Goal: Task Accomplishment & Management: Use online tool/utility

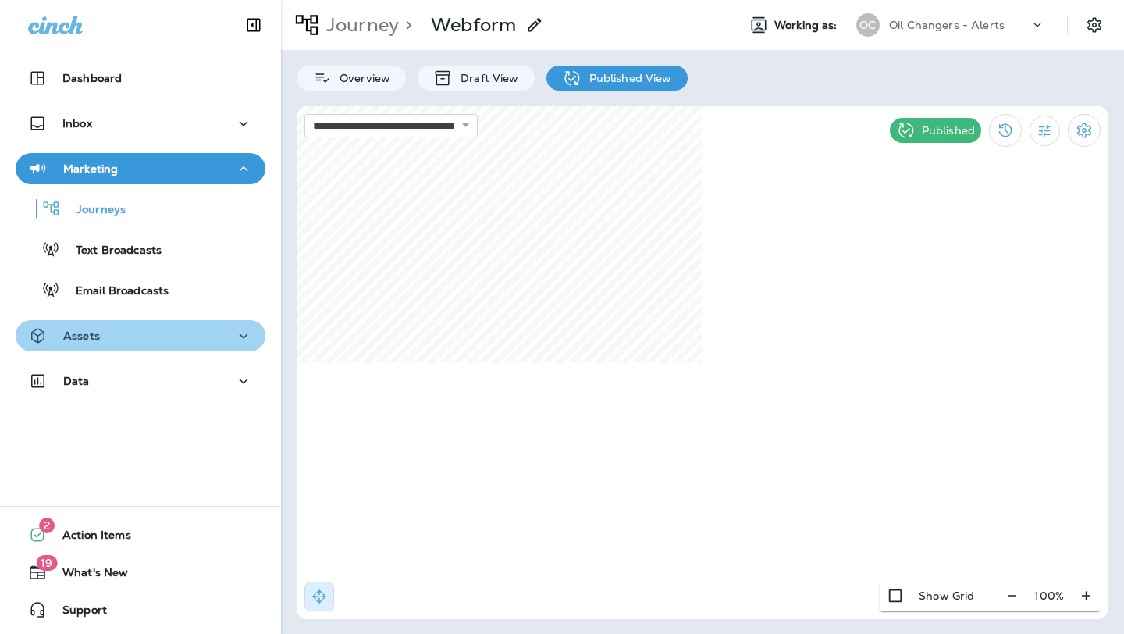
click at [169, 335] on div "Assets" at bounding box center [140, 336] width 225 height 20
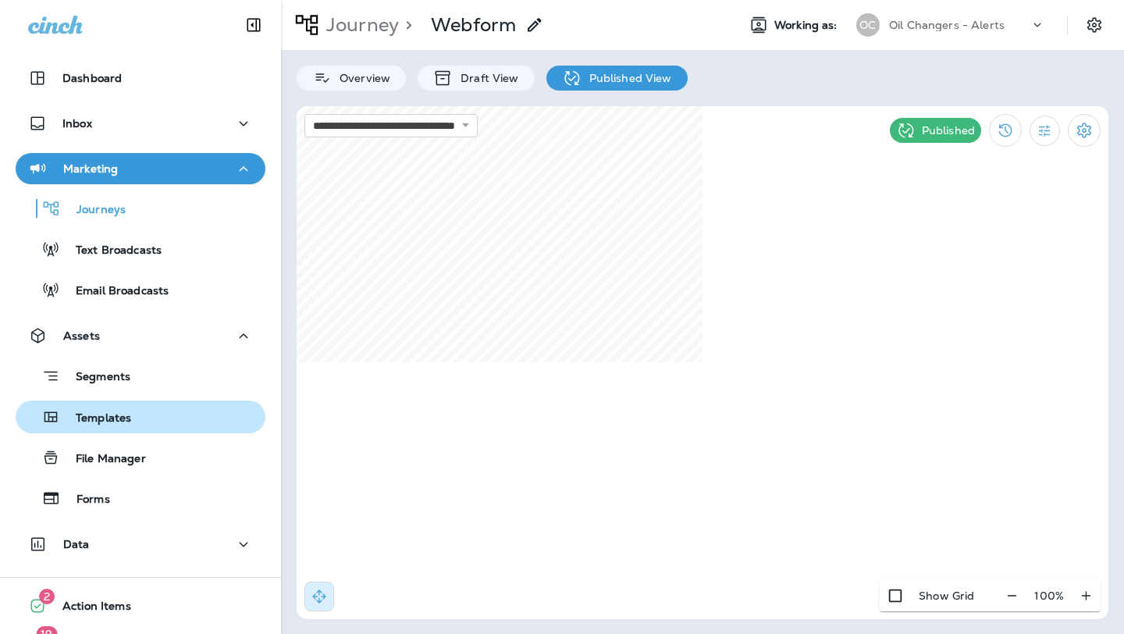
click at [187, 415] on div "Templates" at bounding box center [140, 416] width 237 height 23
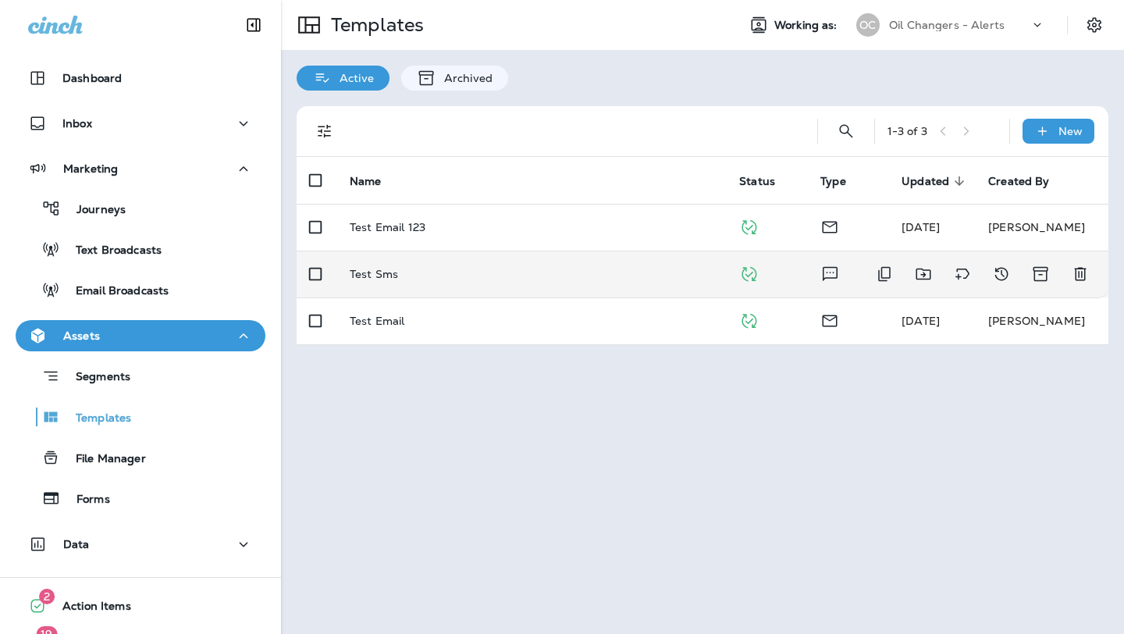
click at [379, 279] on p "Test Sms" at bounding box center [374, 274] width 48 height 12
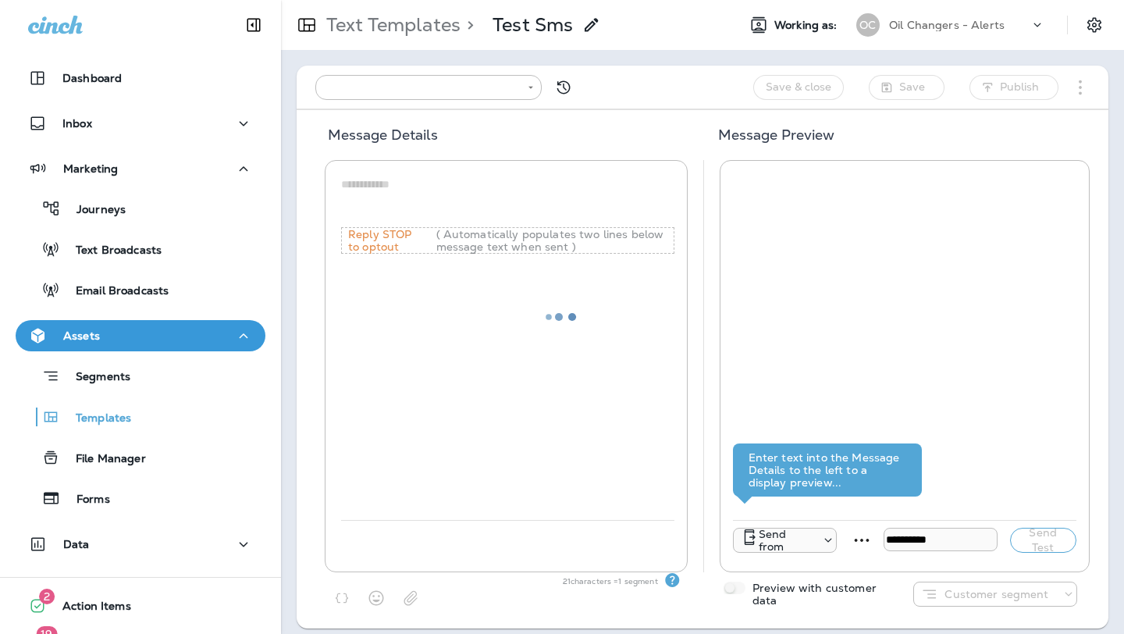
type input "**********"
type textarea "**********"
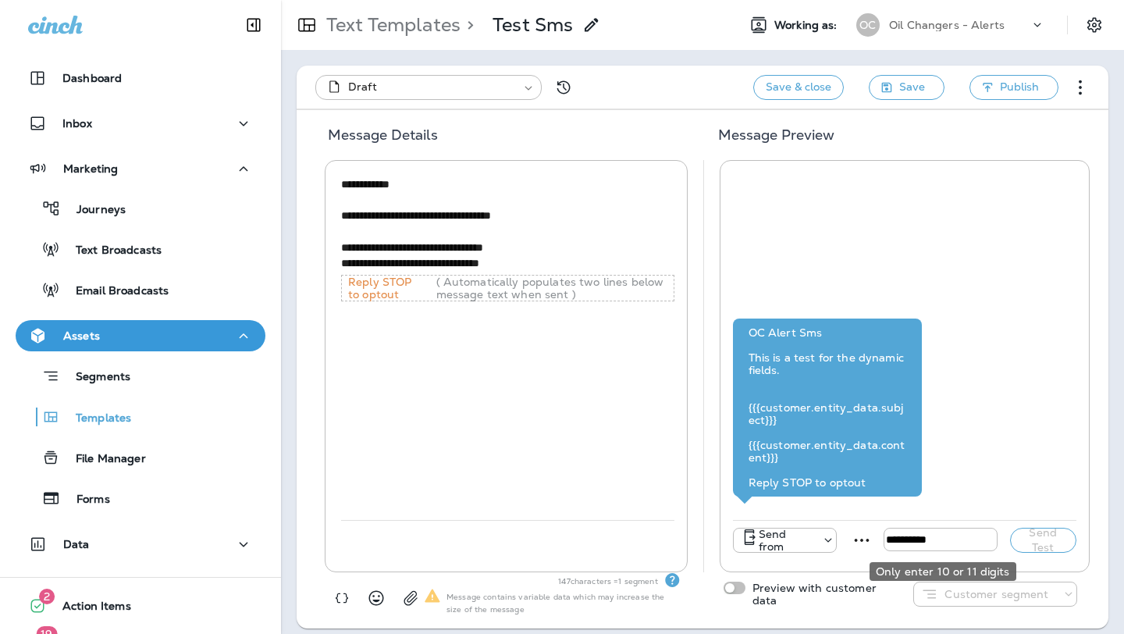
click at [964, 533] on input "tel" at bounding box center [941, 539] width 114 height 23
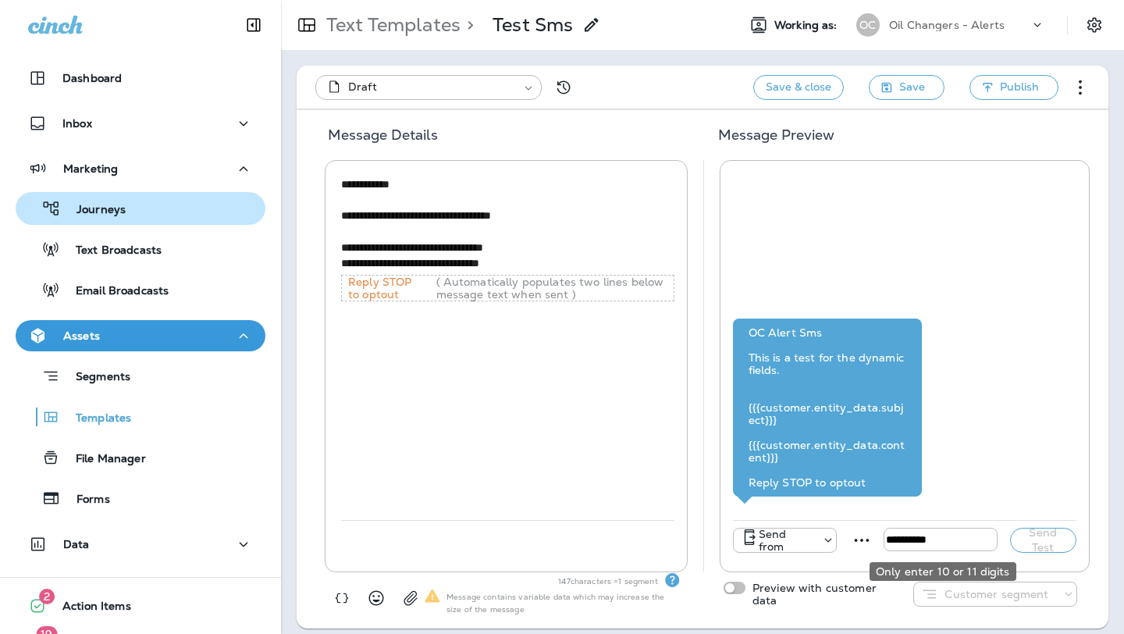
click at [155, 207] on div "Journeys" at bounding box center [140, 208] width 237 height 23
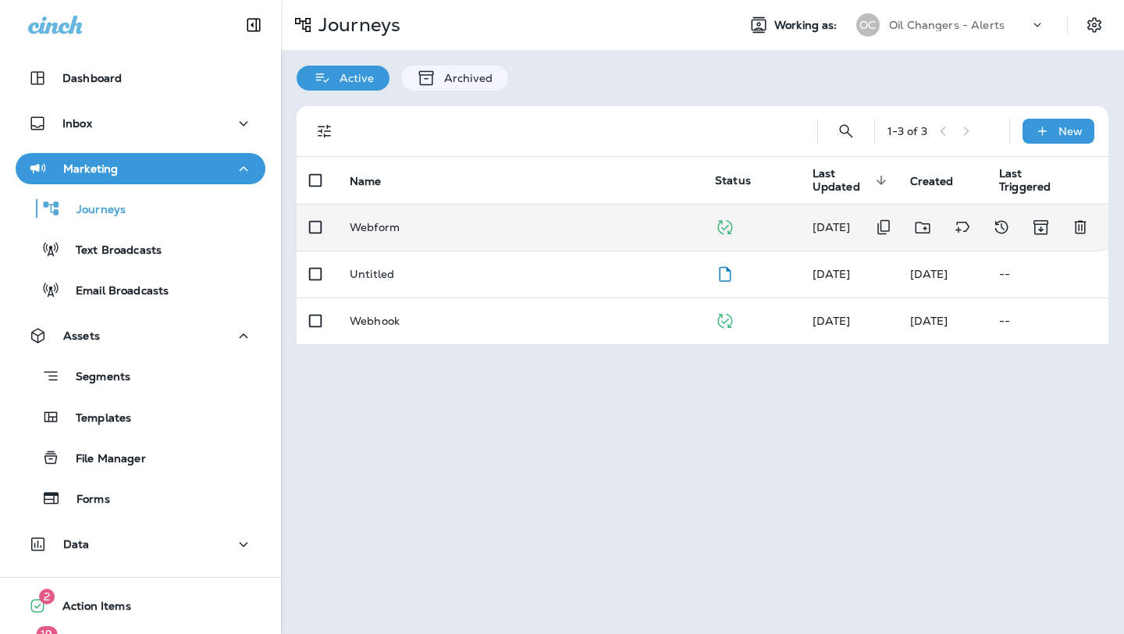
click at [364, 221] on p "Webform" at bounding box center [375, 227] width 50 height 12
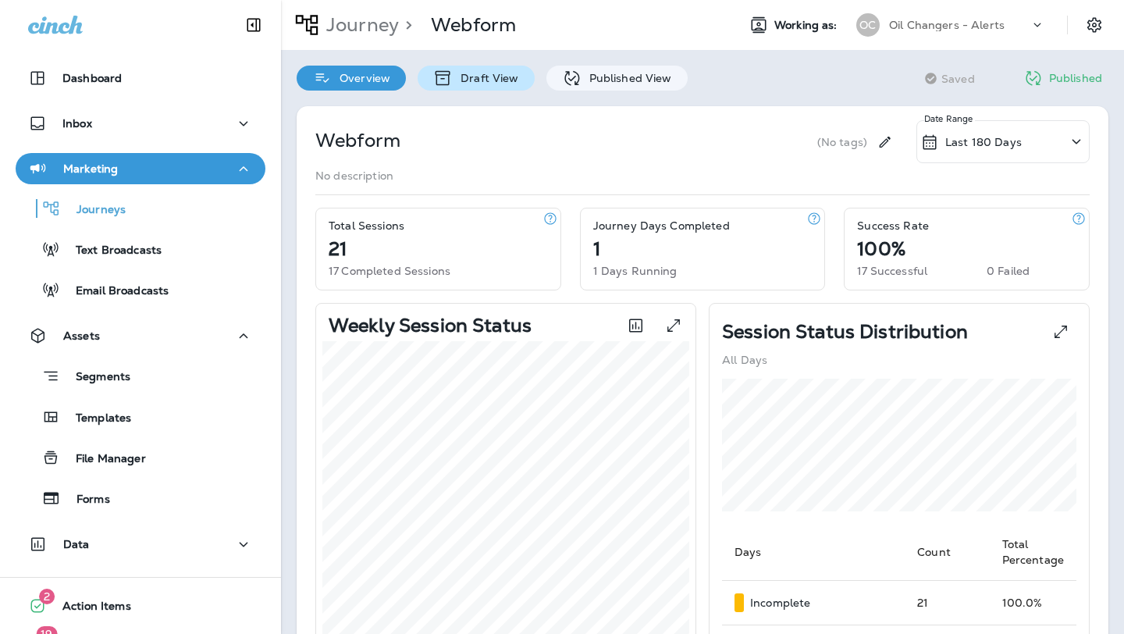
click at [463, 75] on p "Draft View" at bounding box center [486, 78] width 66 height 12
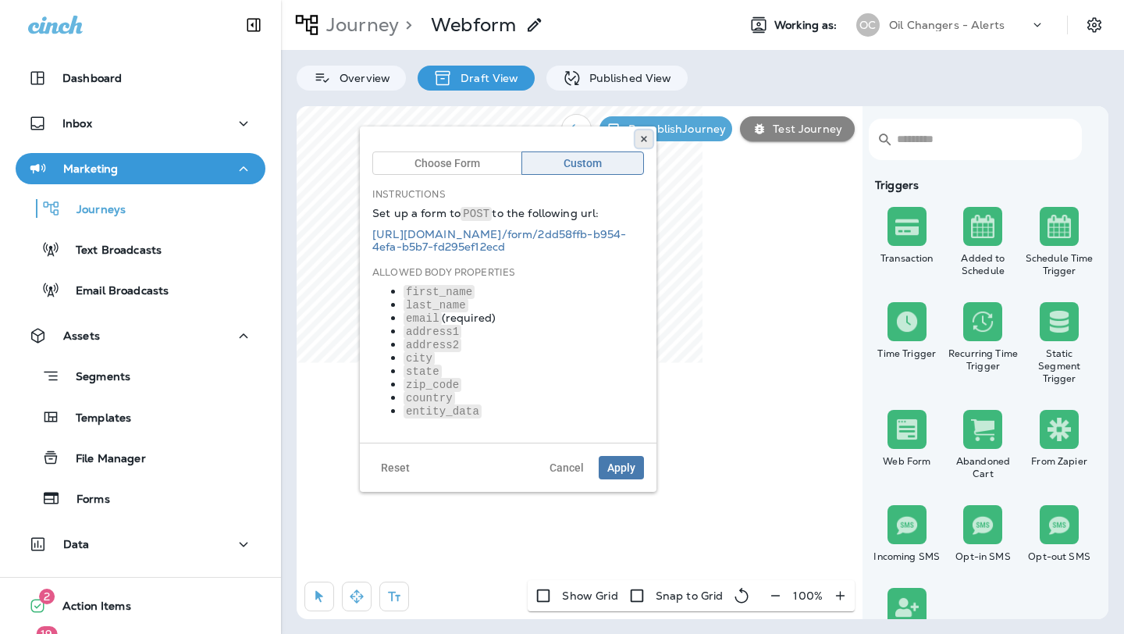
click at [641, 134] on icon at bounding box center [644, 138] width 9 height 9
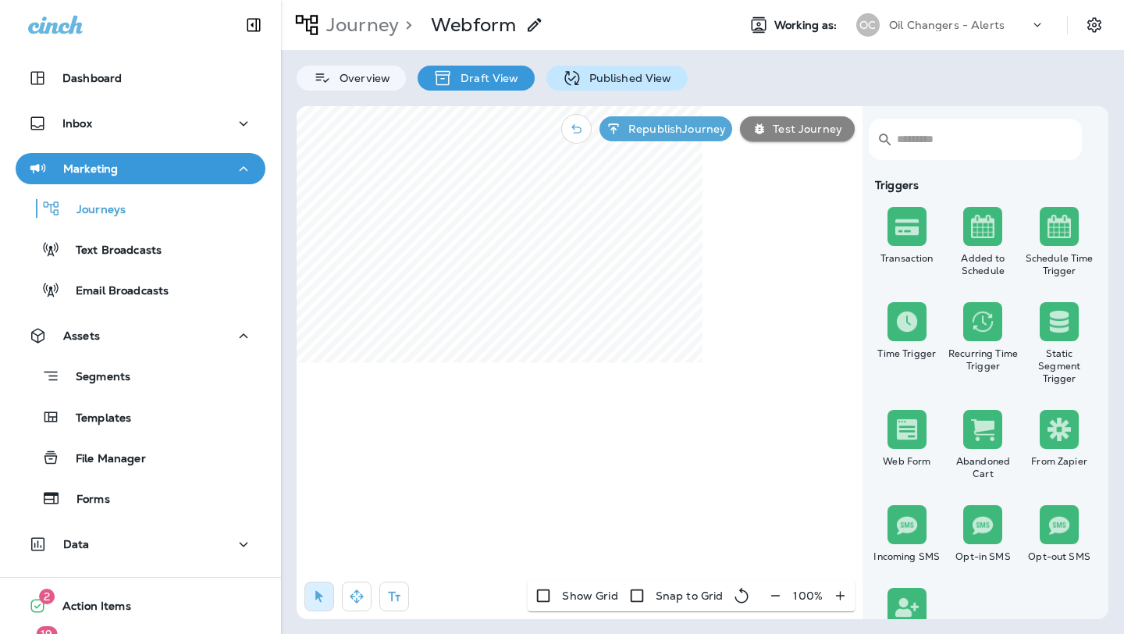
click at [599, 73] on p "Published View" at bounding box center [627, 78] width 91 height 12
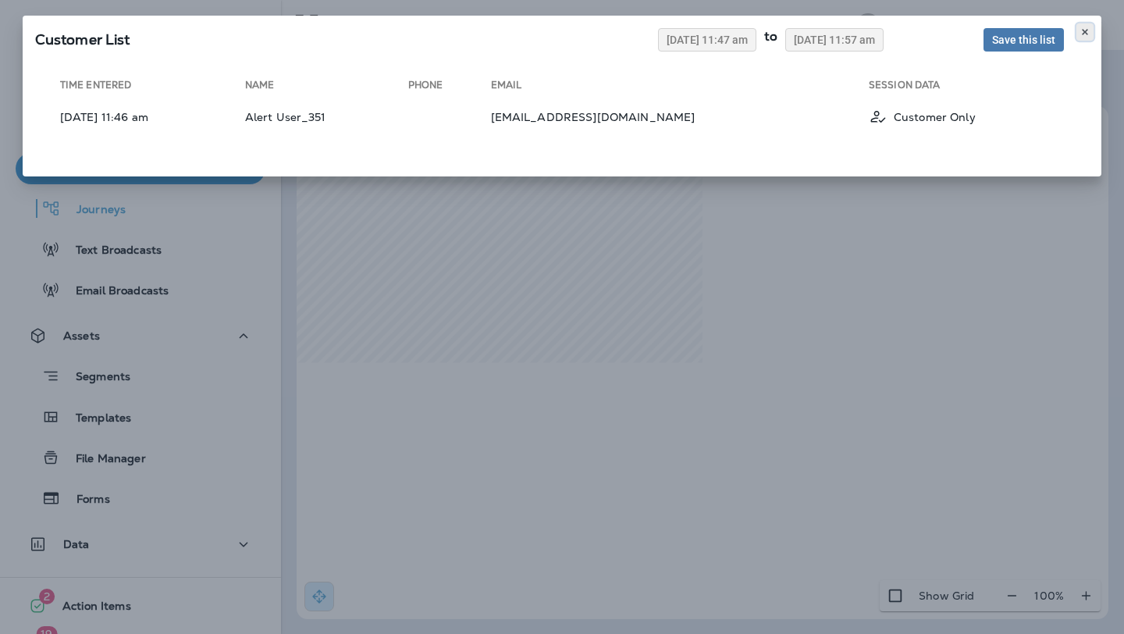
click at [1084, 31] on icon at bounding box center [1085, 31] width 9 height 9
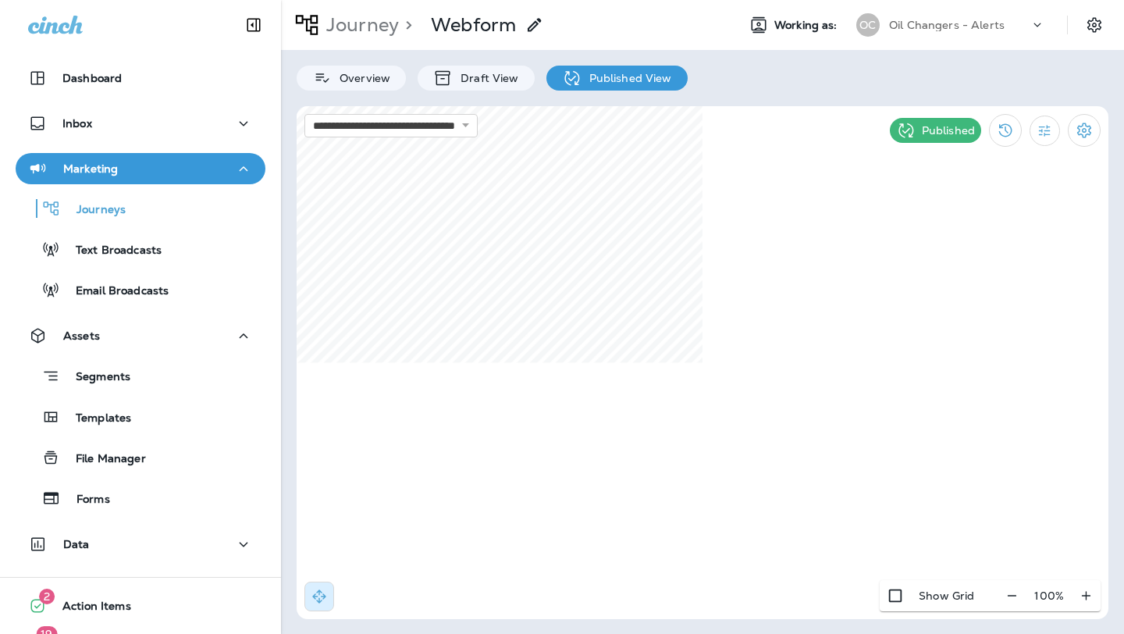
select select "*"
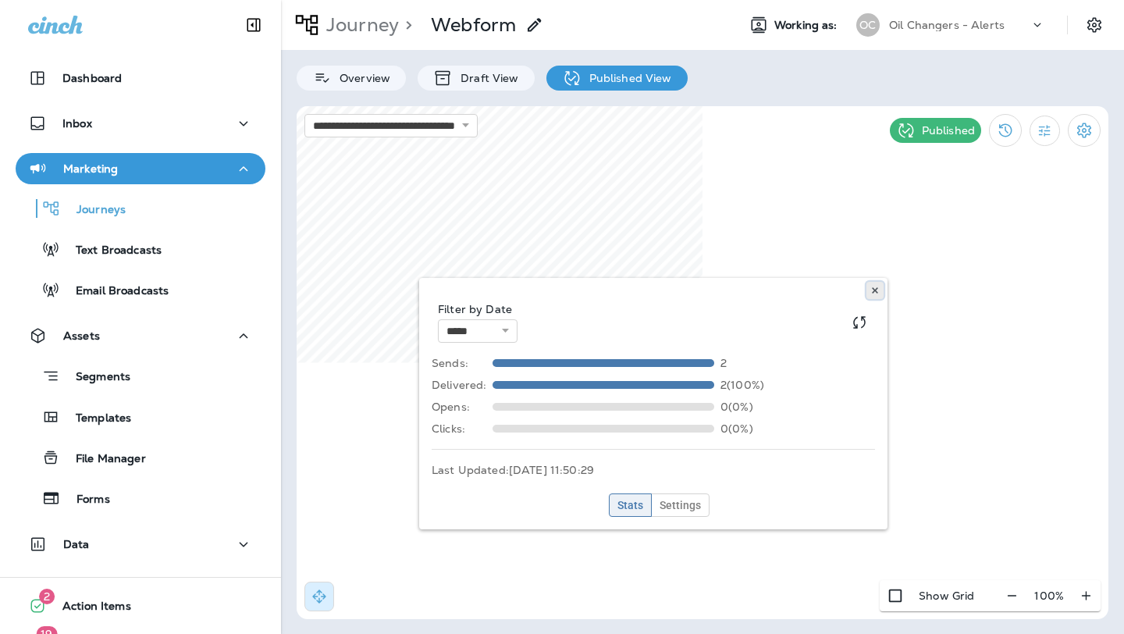
click at [875, 286] on icon at bounding box center [875, 290] width 9 height 9
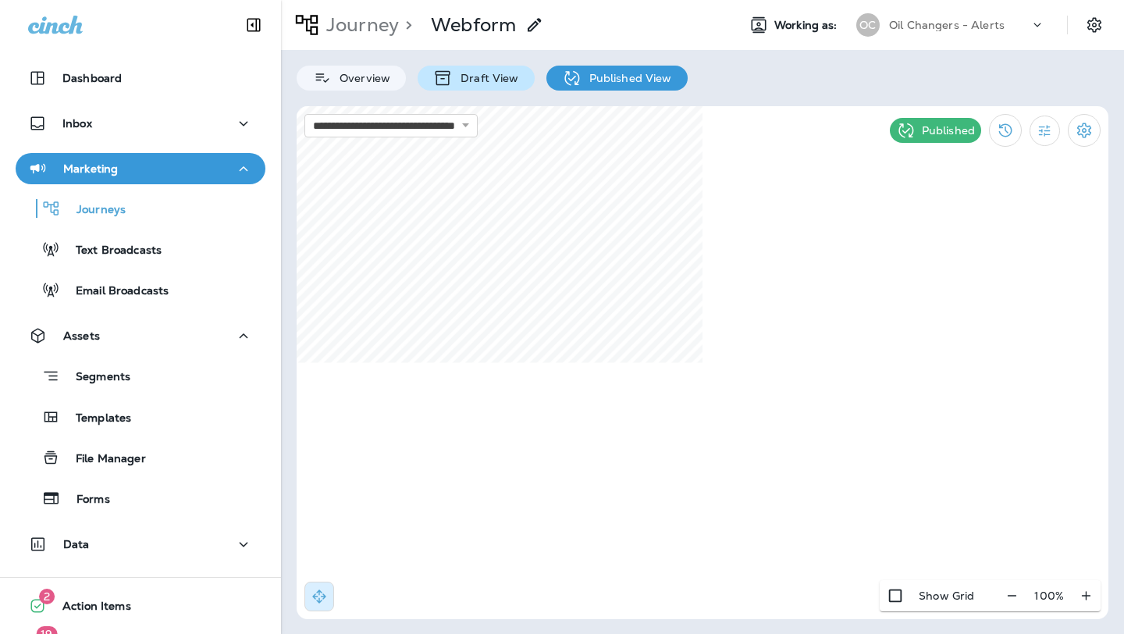
click at [483, 72] on p "Draft View" at bounding box center [486, 78] width 66 height 12
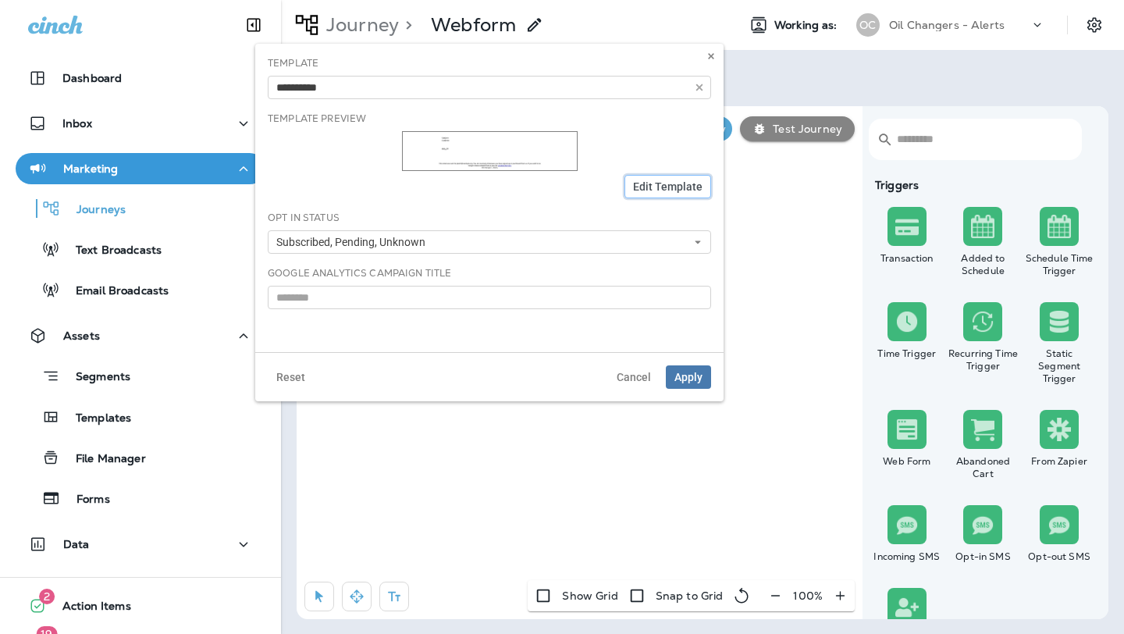
click at [656, 185] on span "Edit Template" at bounding box center [667, 186] width 69 height 11
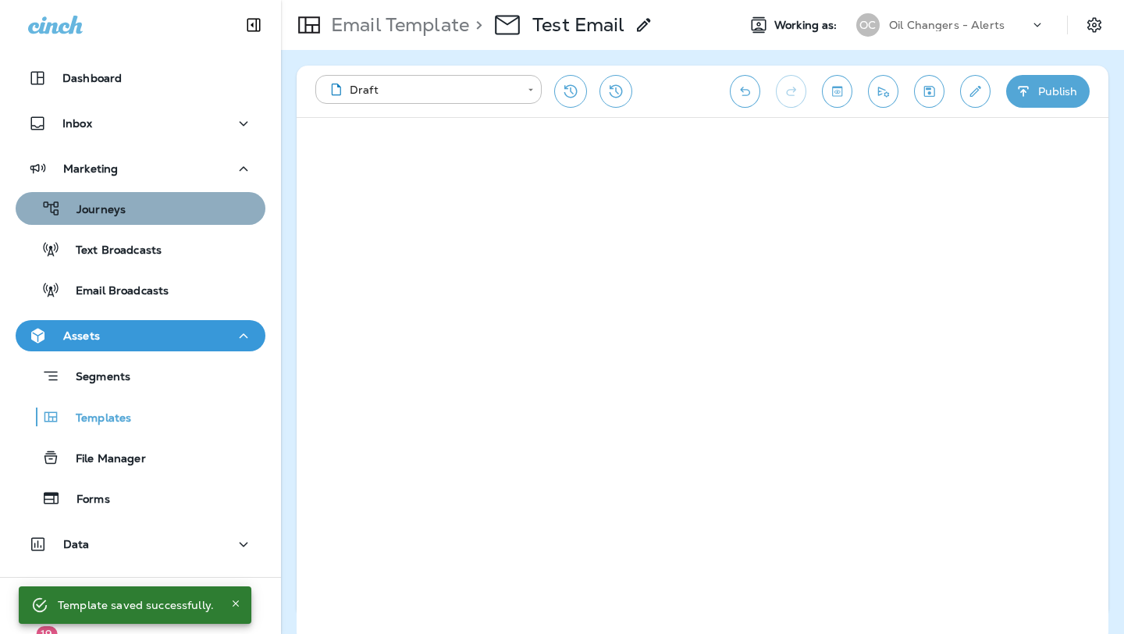
click at [104, 205] on p "Journeys" at bounding box center [93, 210] width 65 height 15
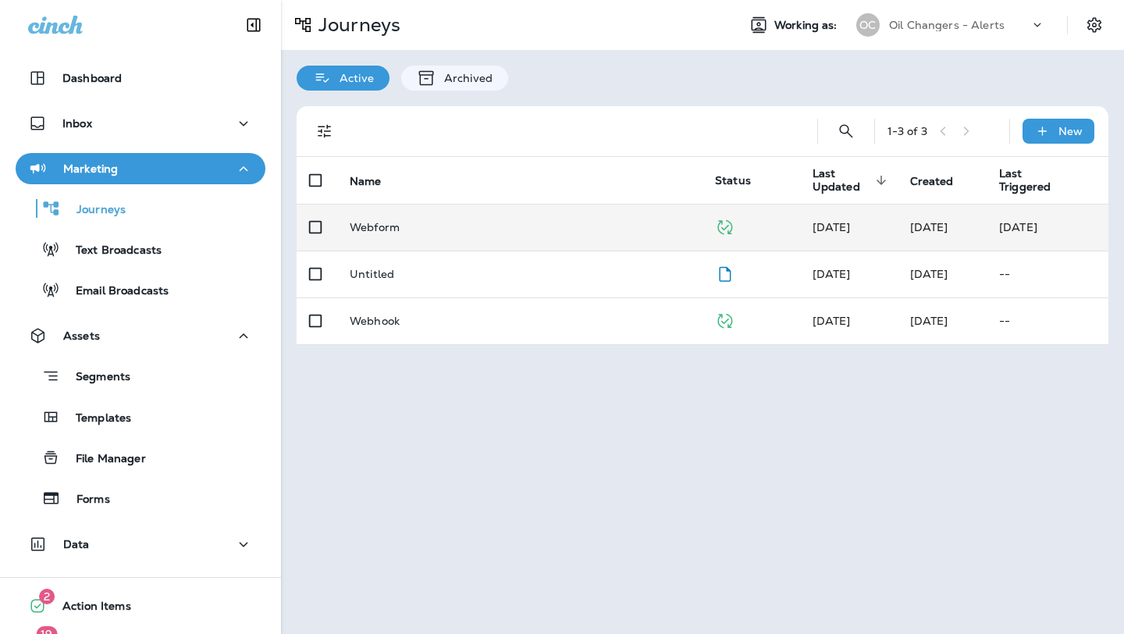
click at [381, 230] on p "Webform" at bounding box center [375, 227] width 50 height 12
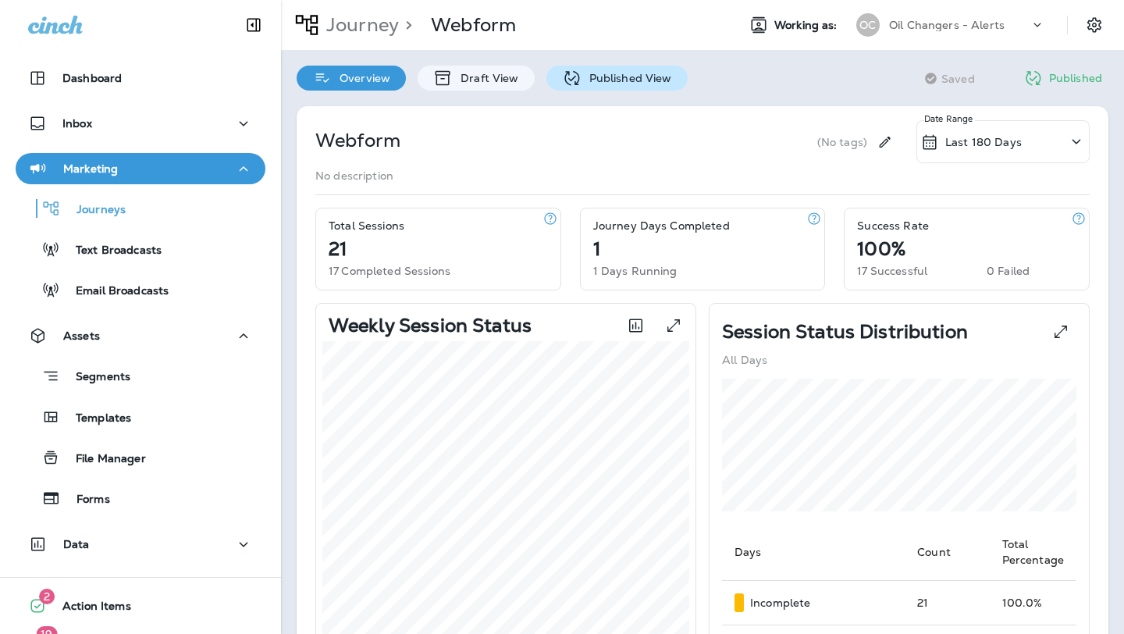
click at [612, 73] on p "Published View" at bounding box center [627, 78] width 91 height 12
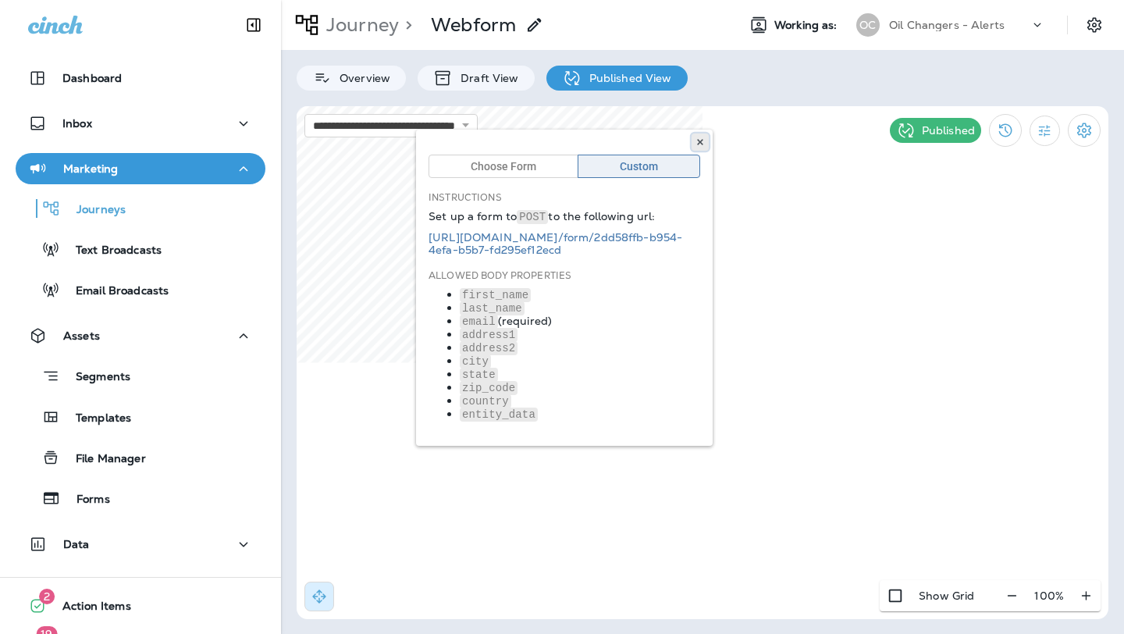
click at [701, 140] on use at bounding box center [699, 142] width 5 height 6
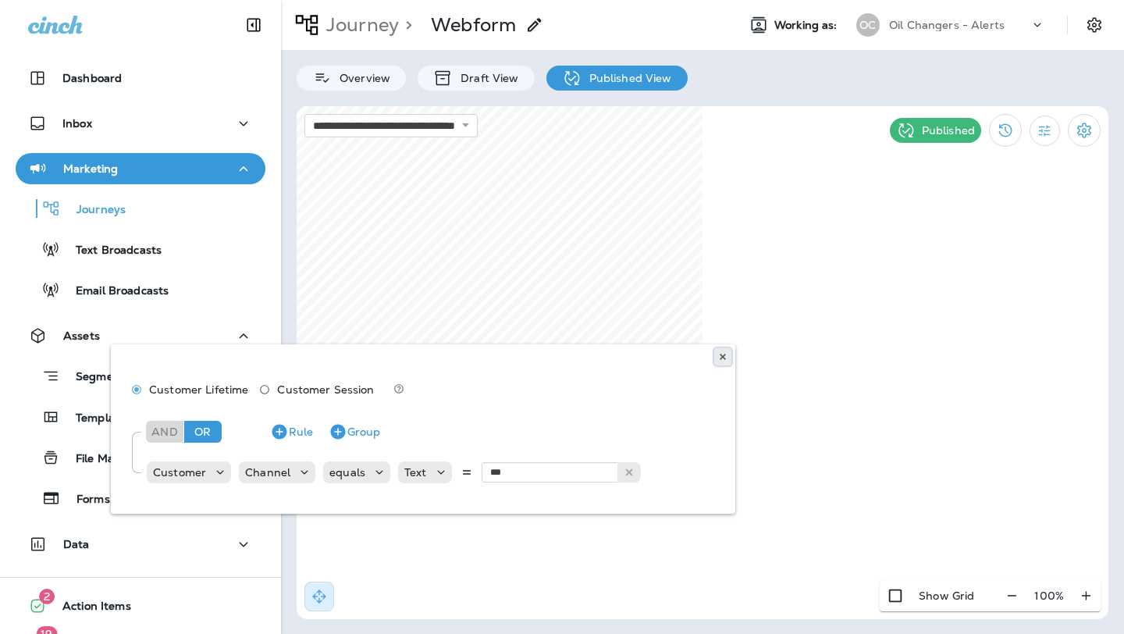
click at [722, 352] on icon at bounding box center [722, 356] width 9 height 9
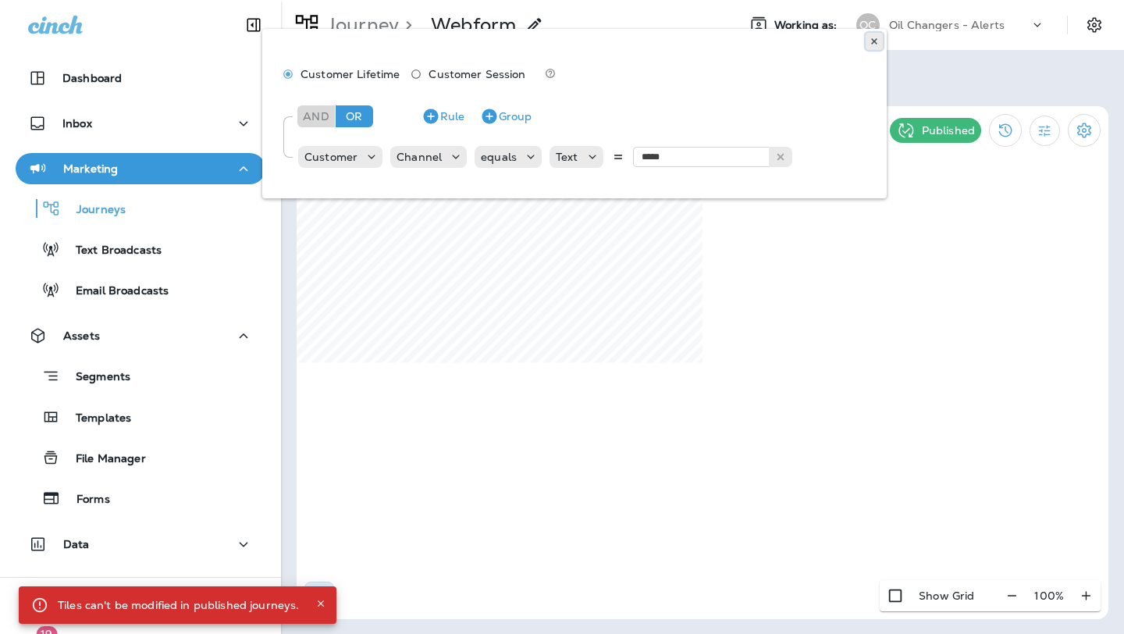
click at [875, 37] on icon at bounding box center [874, 41] width 9 height 9
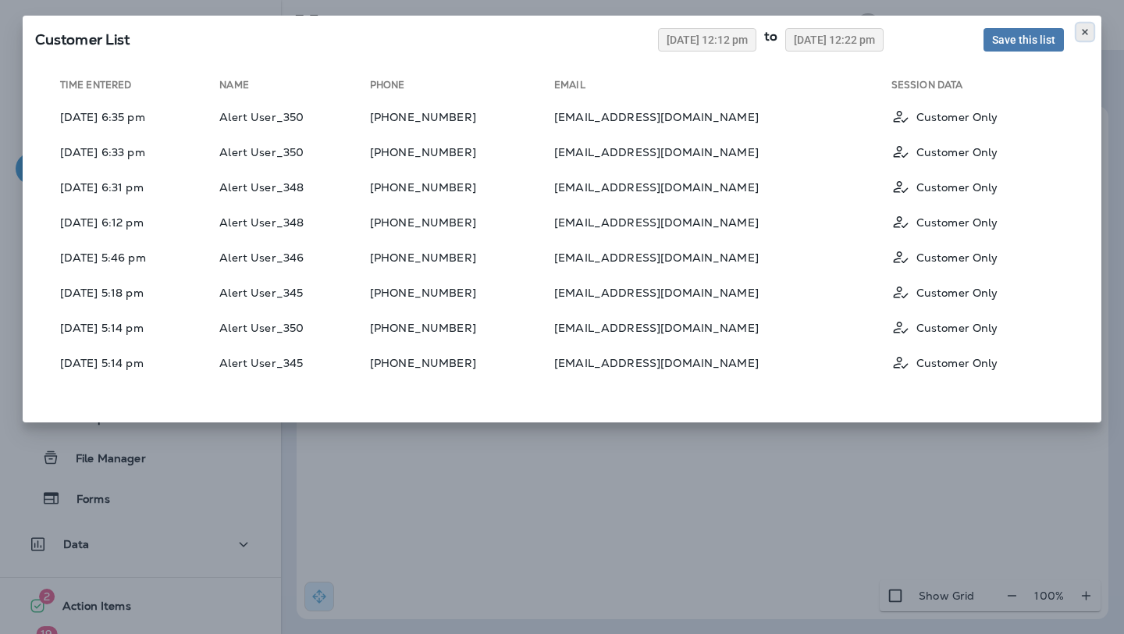
click at [1083, 31] on icon at bounding box center [1085, 31] width 9 height 9
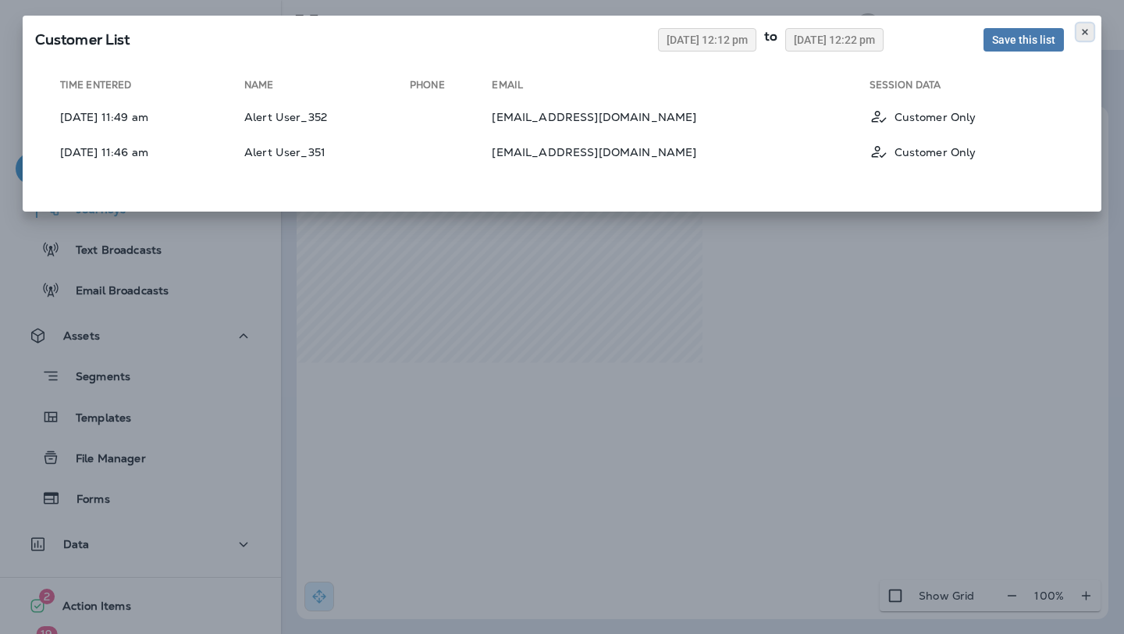
click at [1082, 36] on icon at bounding box center [1085, 31] width 9 height 9
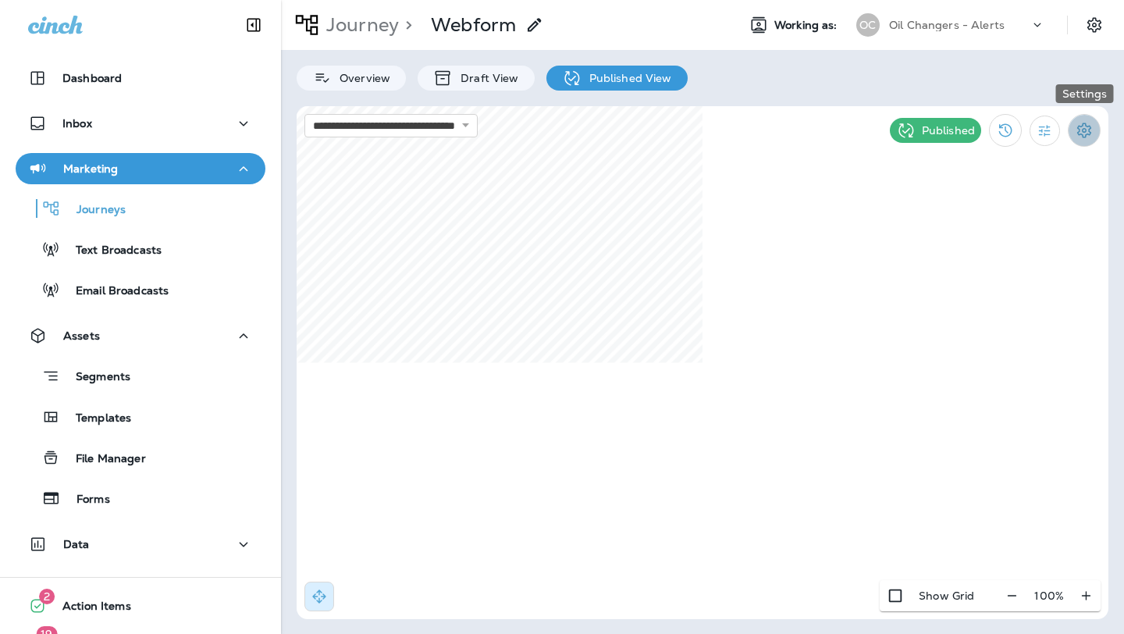
click at [1089, 135] on icon "Settings" at bounding box center [1084, 130] width 19 height 19
click at [1095, 27] on div at bounding box center [562, 317] width 1124 height 634
click at [1095, 27] on icon "Settings" at bounding box center [1094, 25] width 19 height 19
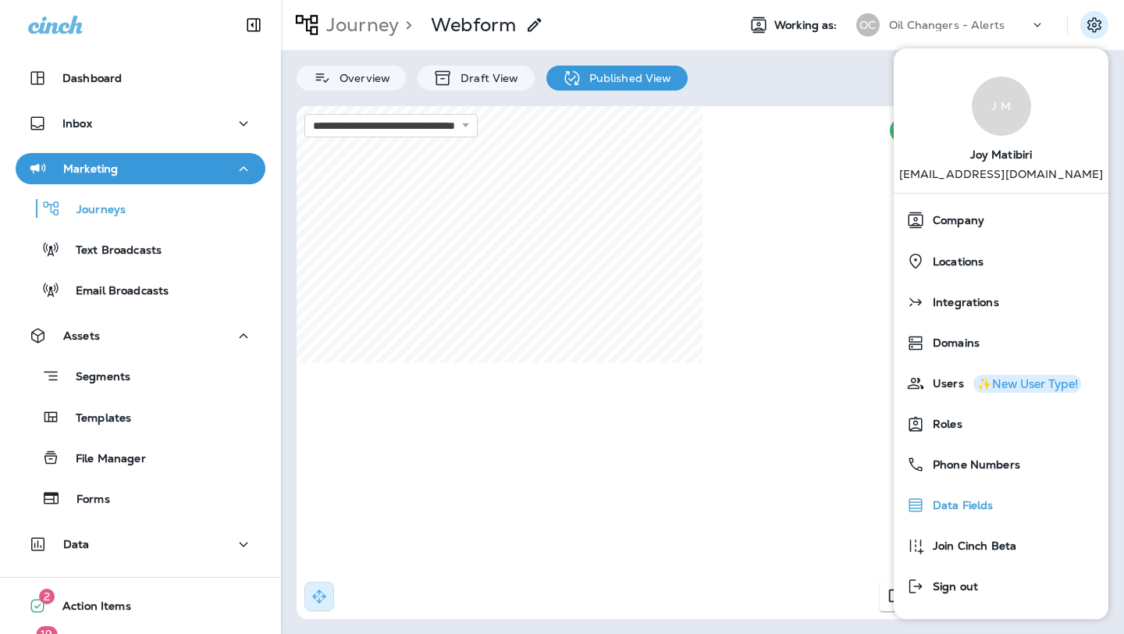
click at [992, 500] on span "Data Fields" at bounding box center [959, 505] width 69 height 13
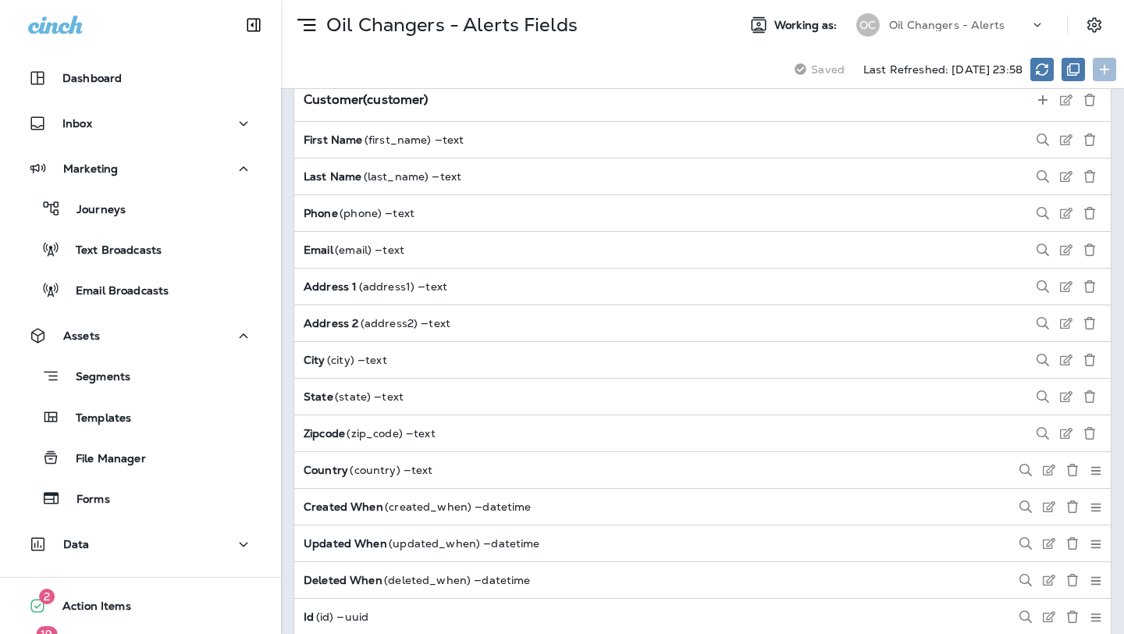
scroll to position [2089, 0]
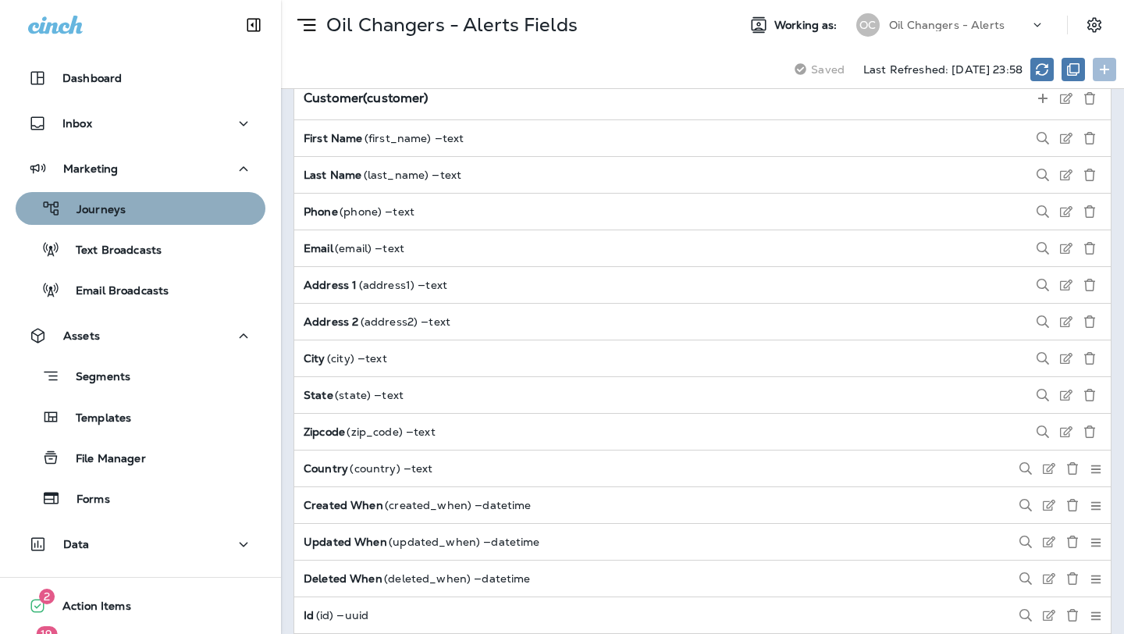
click at [105, 205] on p "Journeys" at bounding box center [93, 210] width 65 height 15
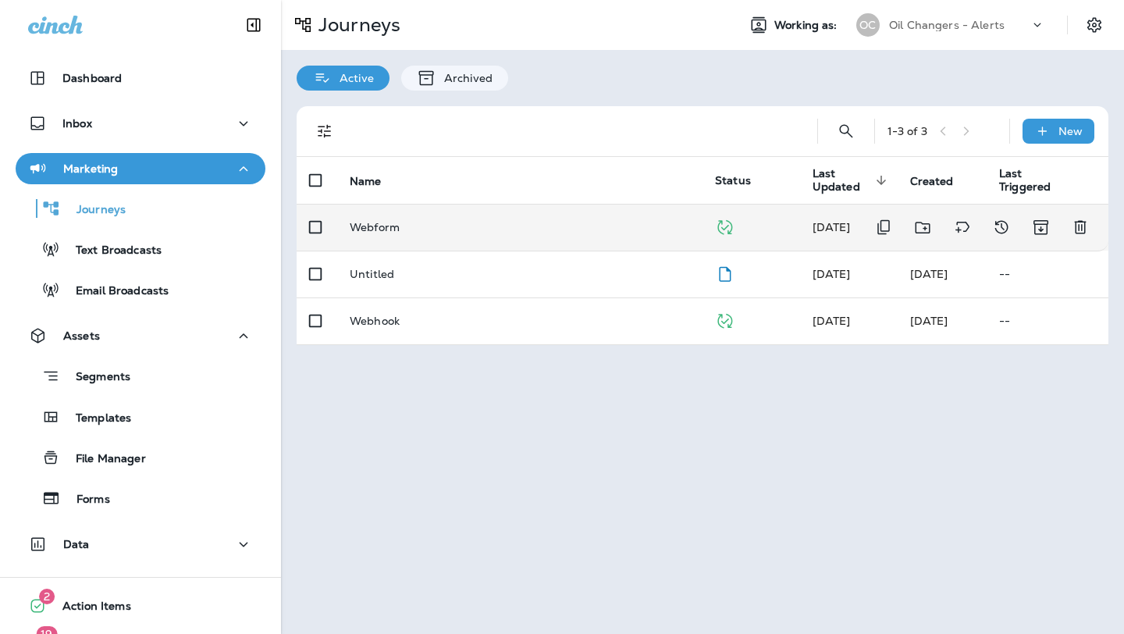
click at [365, 221] on p "Webform" at bounding box center [375, 227] width 50 height 12
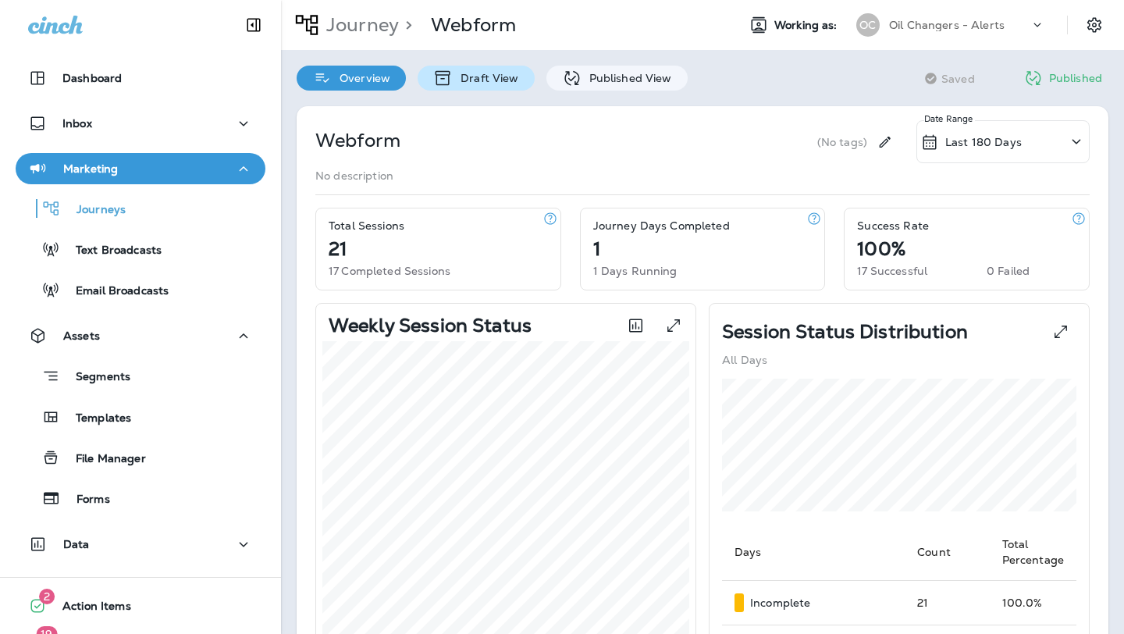
click at [461, 81] on p "Draft View" at bounding box center [486, 78] width 66 height 12
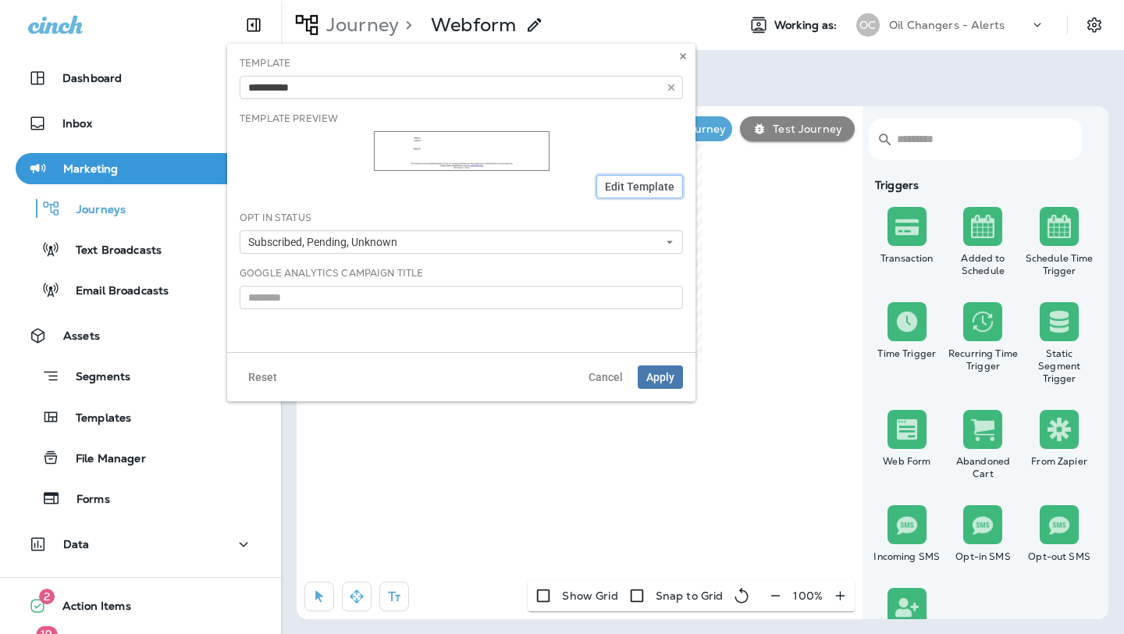
click at [623, 183] on span "Edit Template" at bounding box center [639, 186] width 69 height 11
